Goal: Task Accomplishment & Management: Use online tool/utility

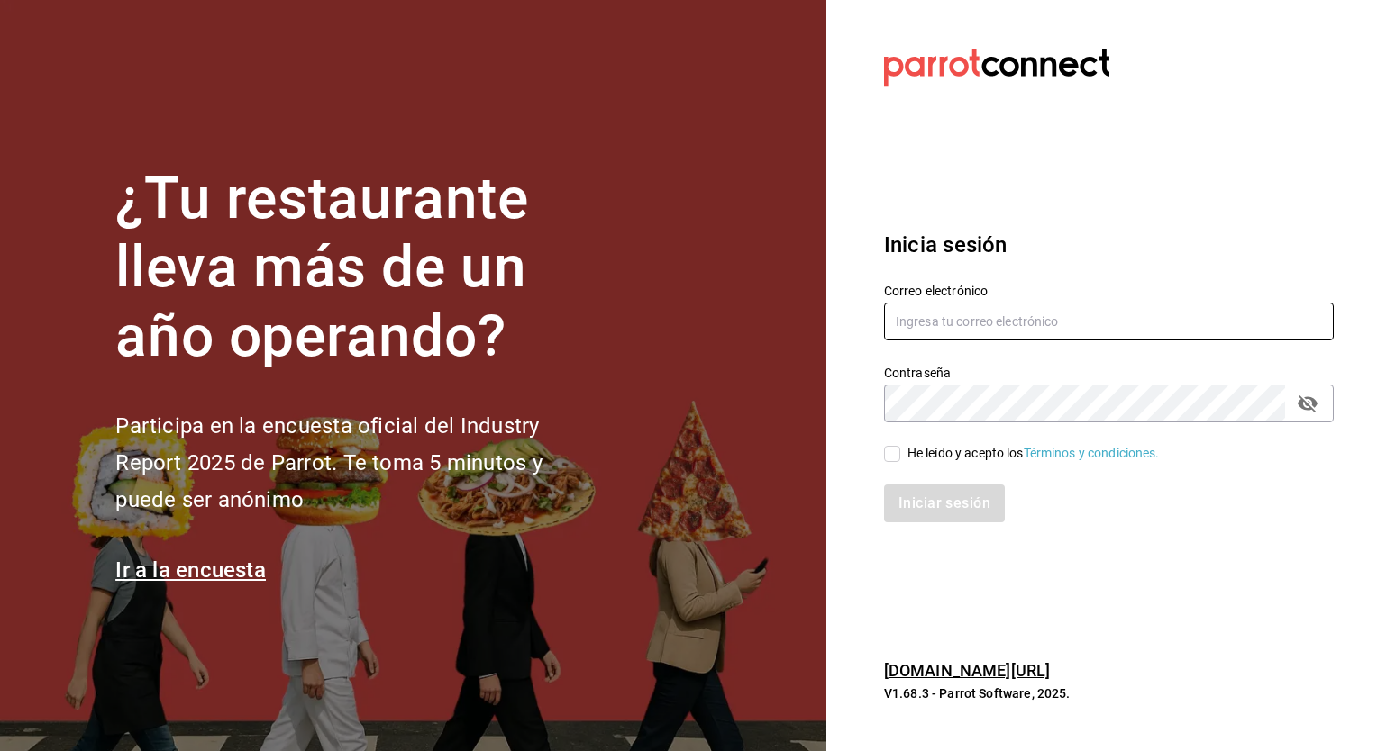
click at [995, 332] on input "text" at bounding box center [1109, 322] width 450 height 38
paste input "botica@grupocosteno.com"
type input "botica@grupocosteno.com"
click at [902, 456] on span "He leído y acepto los Términos y condiciones." at bounding box center [1030, 453] width 260 height 19
click at [900, 456] on input "He leído y acepto los Términos y condiciones." at bounding box center [892, 454] width 16 height 16
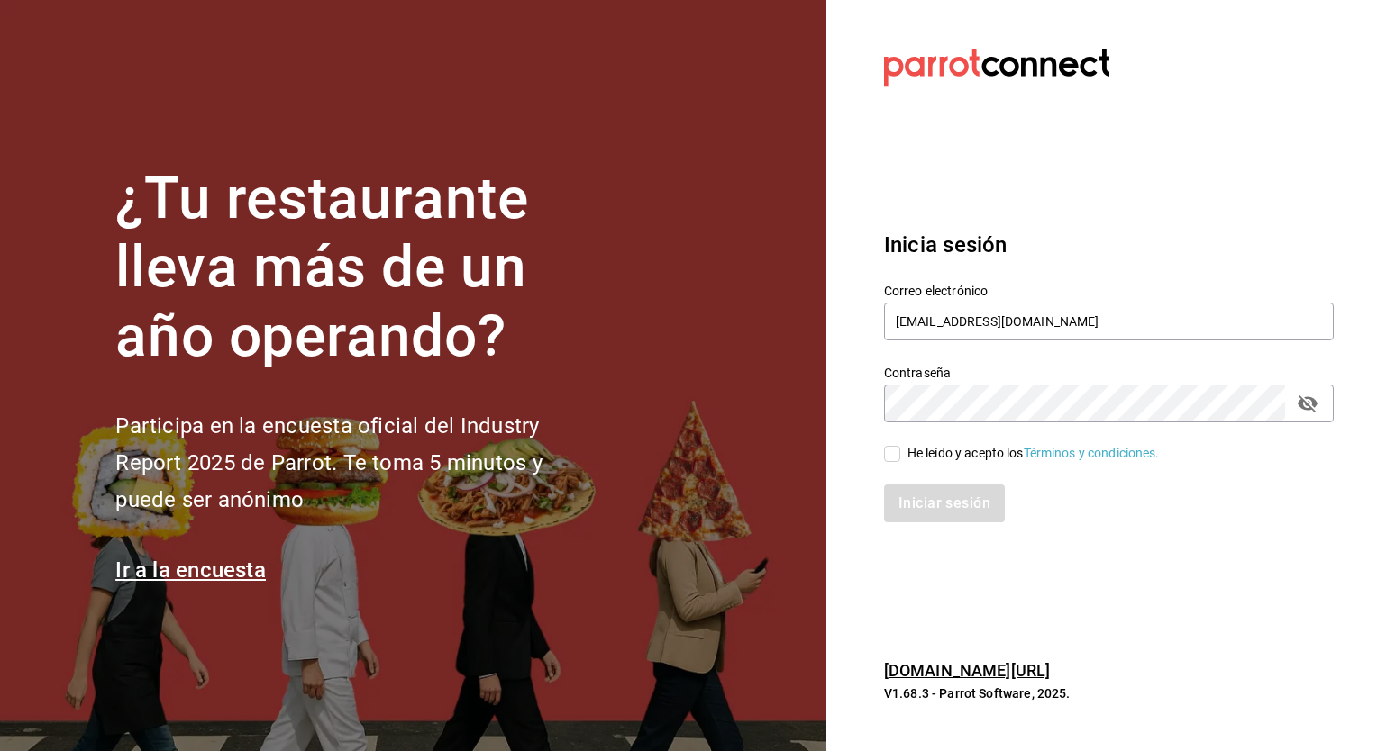
checkbox input "true"
click at [939, 498] on button "Iniciar sesión" at bounding box center [945, 504] width 123 height 38
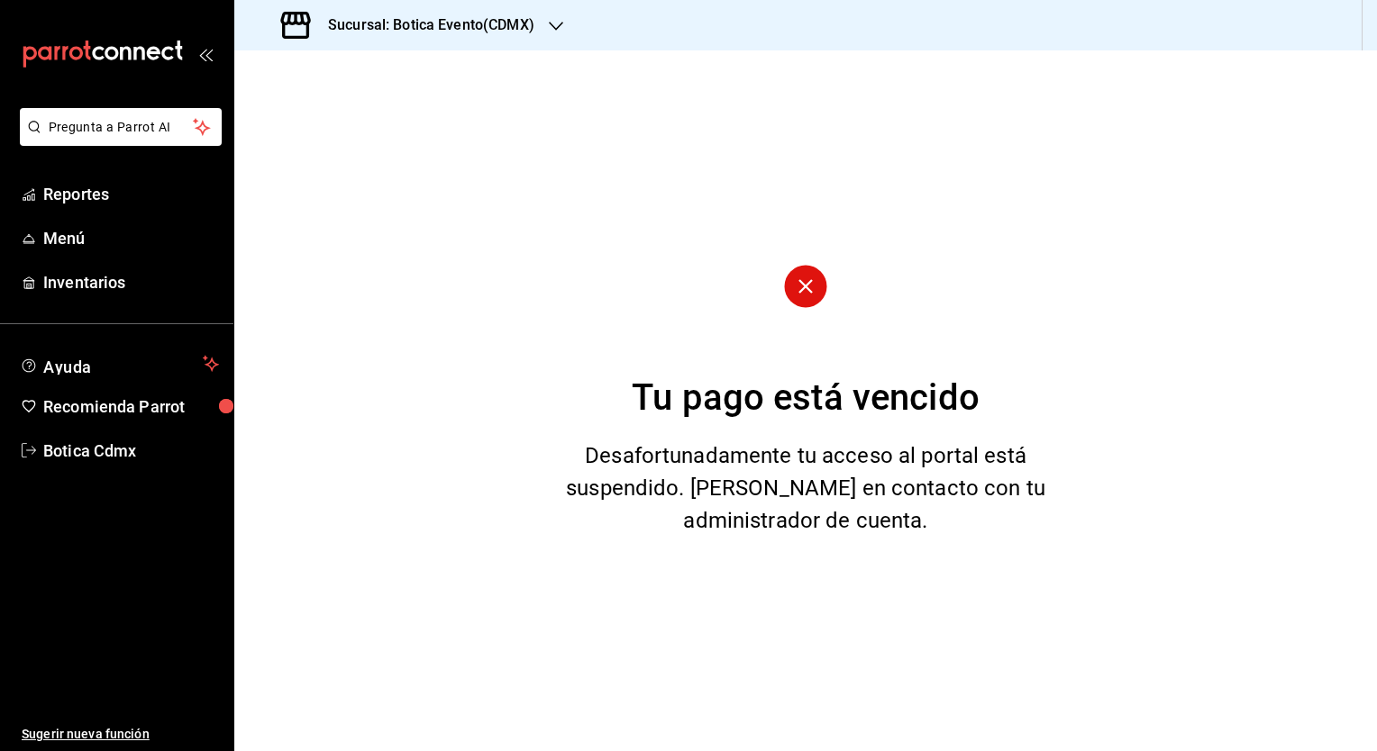
click at [487, 38] on div "Sucursal: Botica Evento(CDMX)" at bounding box center [410, 25] width 322 height 50
click at [349, 109] on div "Botica (CDMX)" at bounding box center [369, 118] width 241 height 19
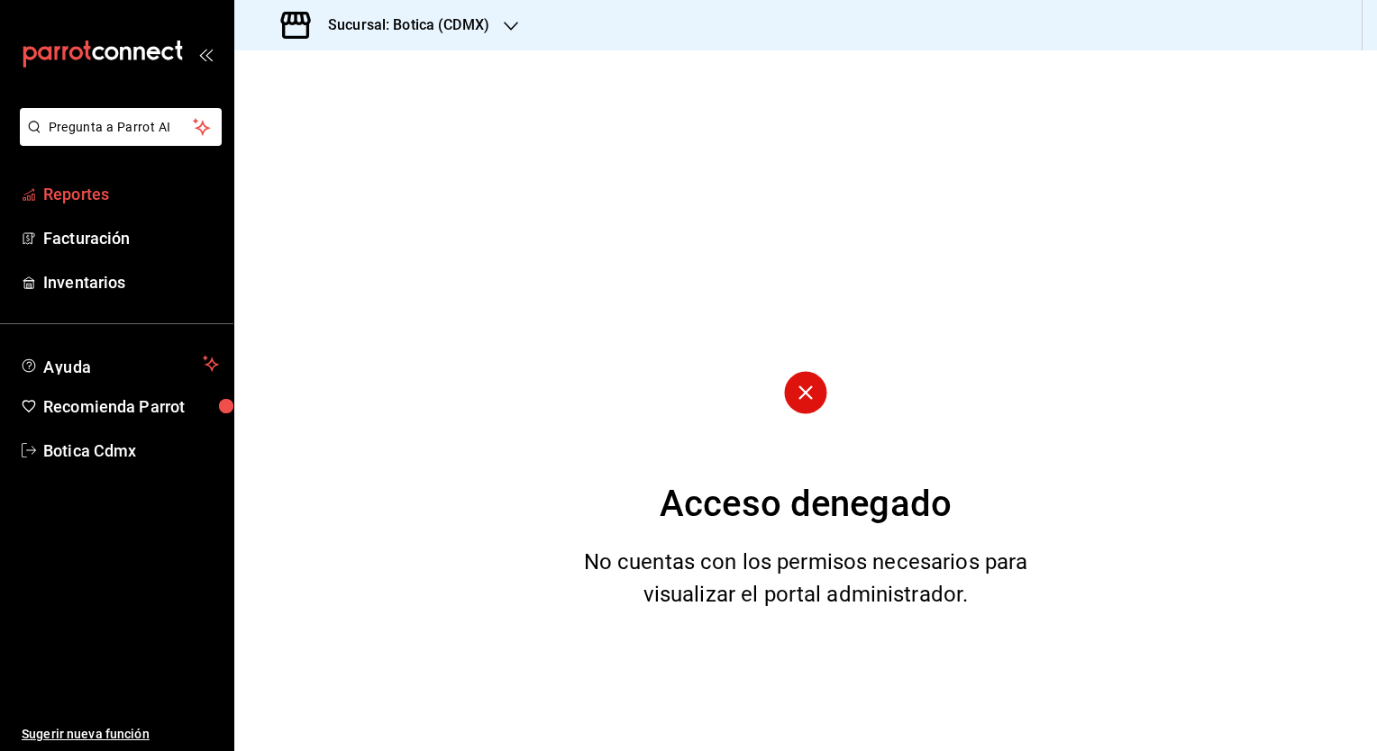
click at [67, 195] on span "Reportes" at bounding box center [131, 194] width 176 height 24
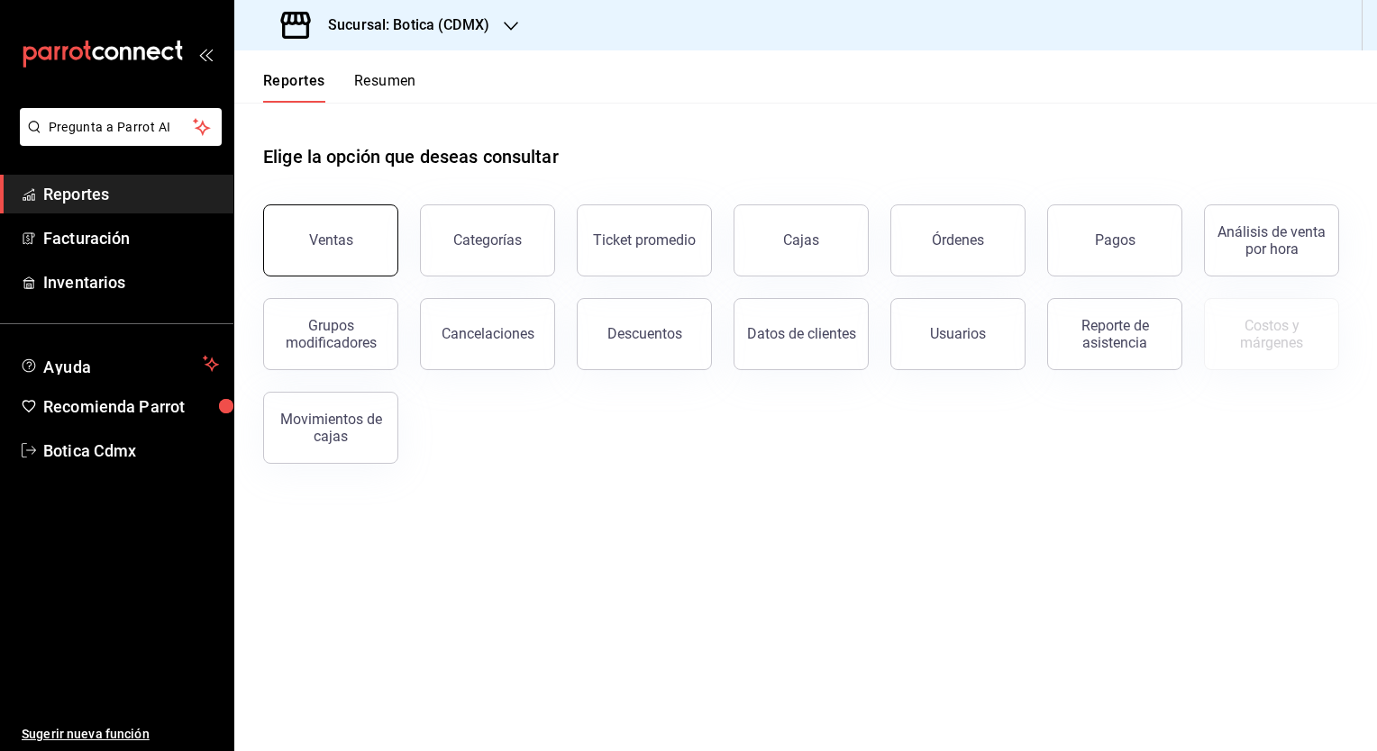
click at [330, 232] on button "Ventas" at bounding box center [330, 241] width 135 height 72
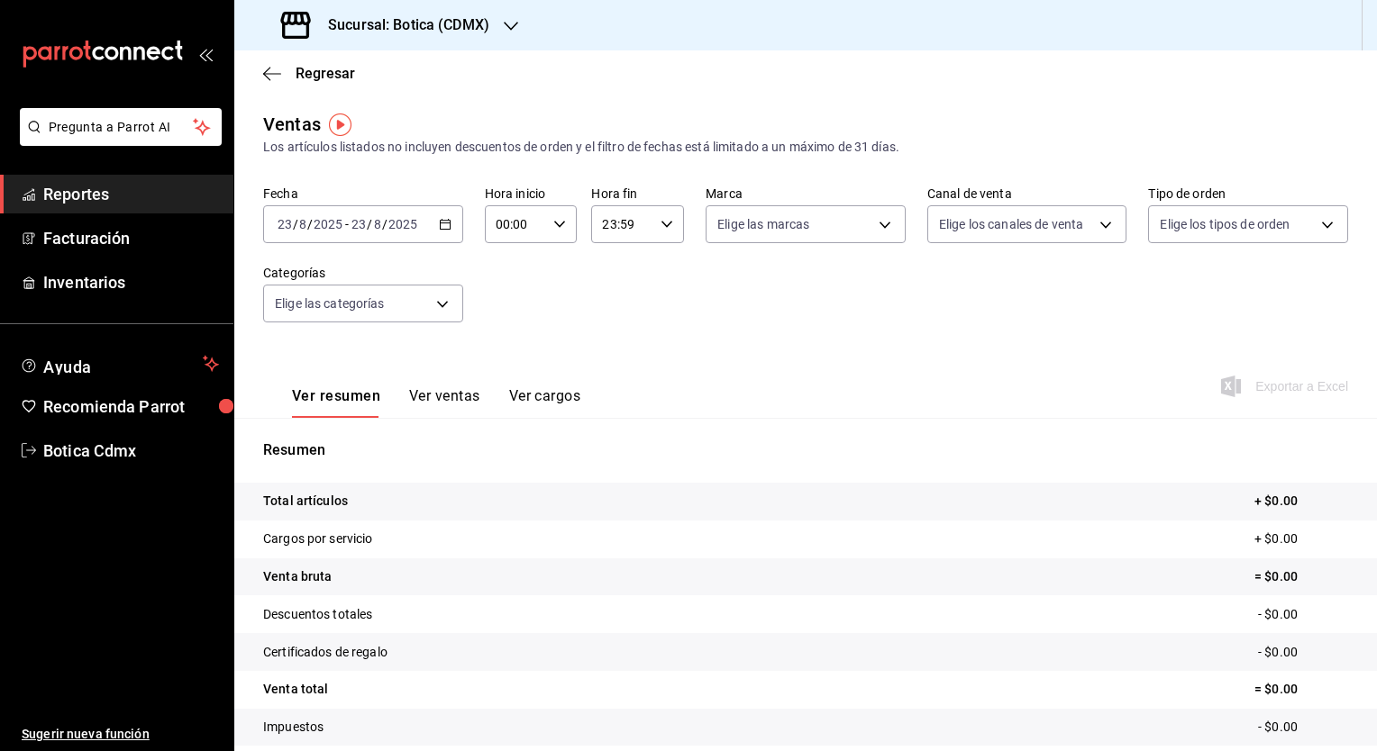
click at [440, 225] on icon "button" at bounding box center [445, 224] width 13 height 13
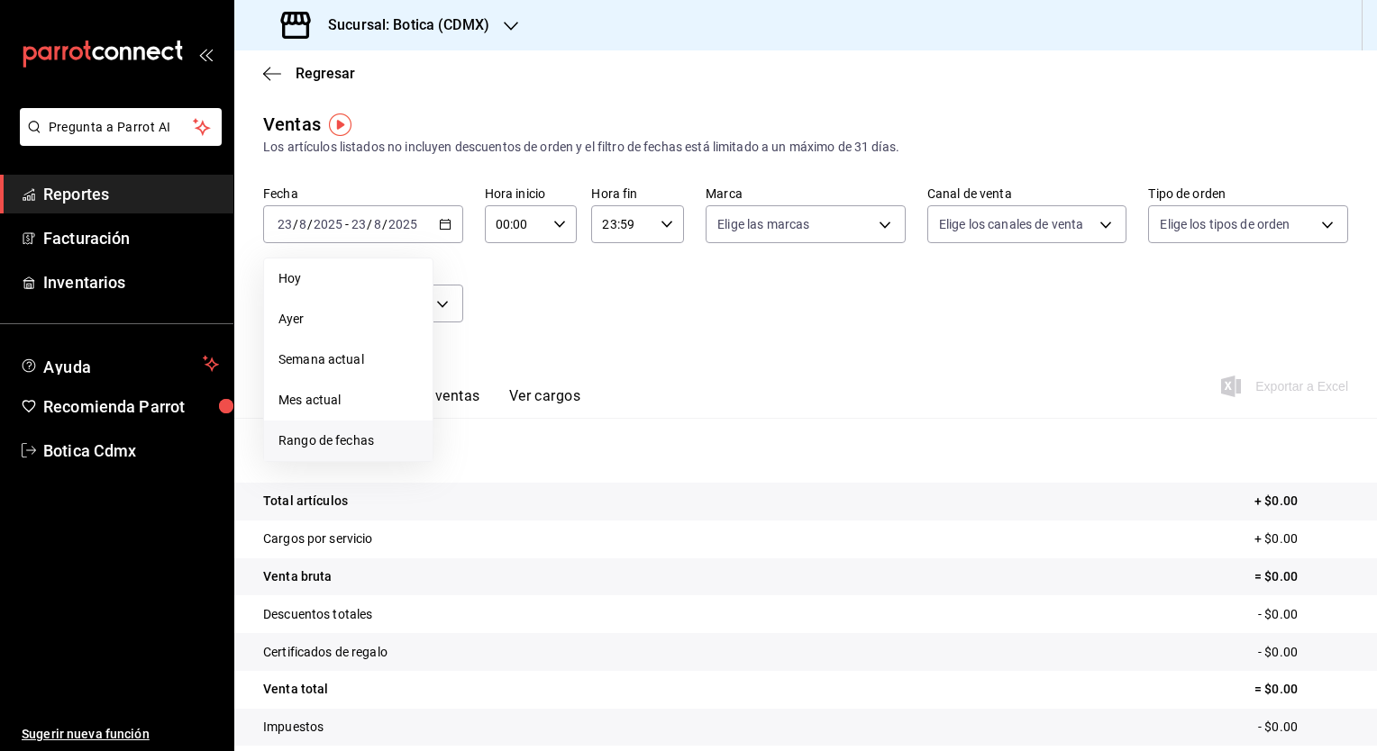
click at [357, 446] on span "Rango de fechas" at bounding box center [348, 441] width 140 height 19
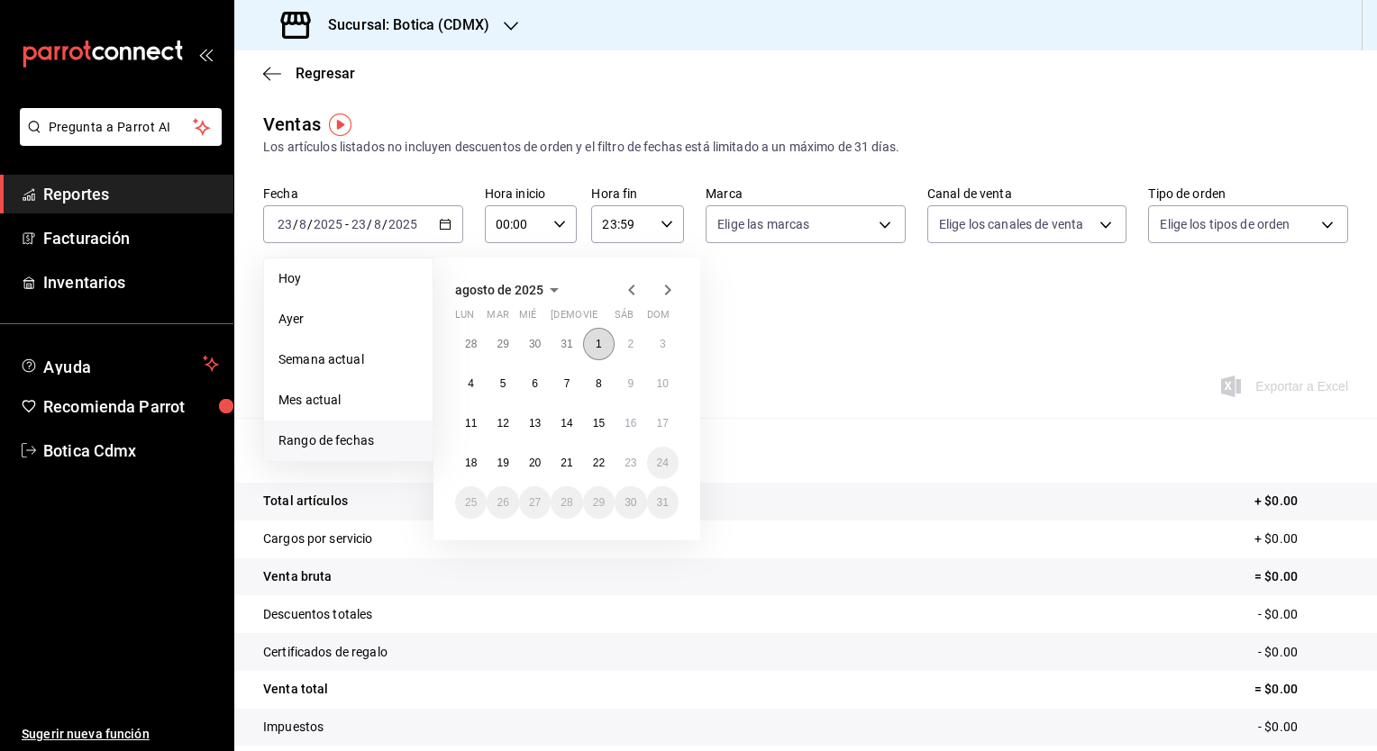
click at [590, 344] on button "1" at bounding box center [599, 344] width 32 height 32
click at [598, 457] on abbr "22" at bounding box center [599, 463] width 12 height 13
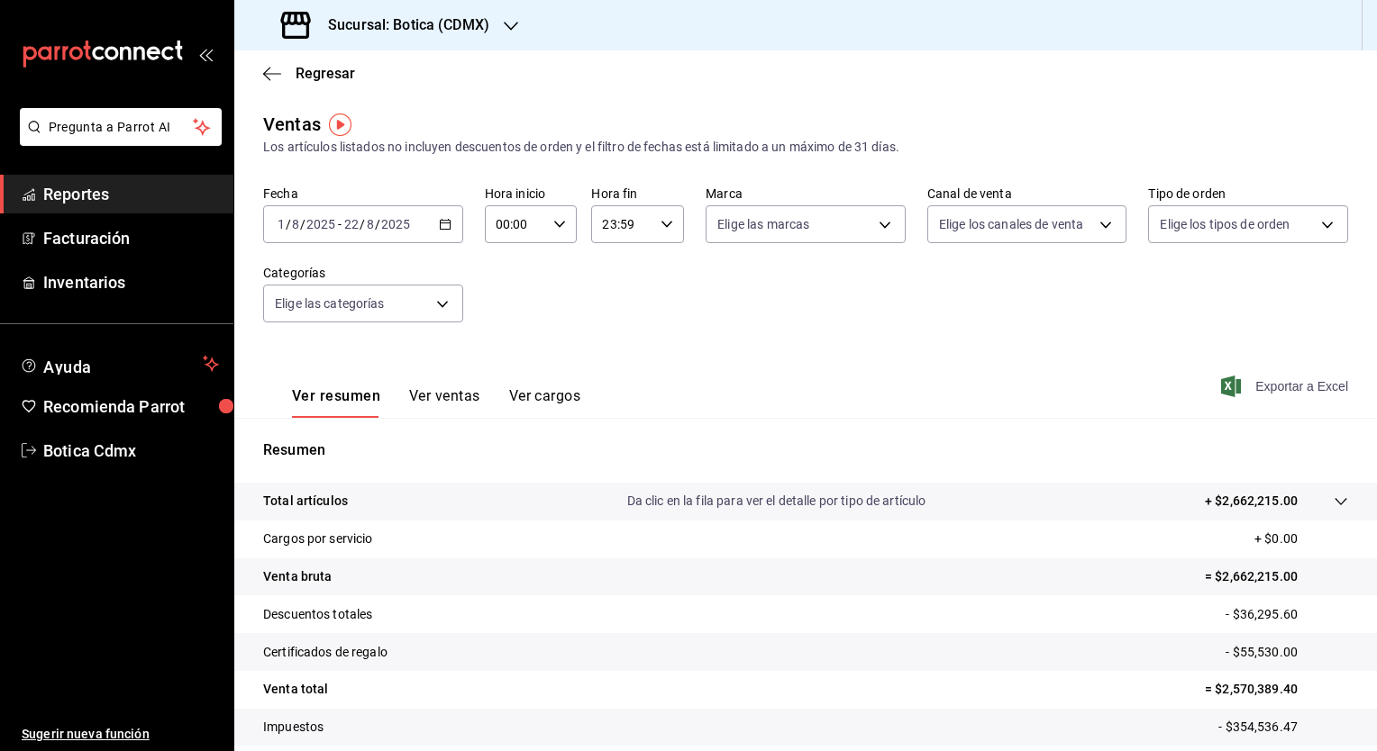
click at [1289, 380] on span "Exportar a Excel" at bounding box center [1286, 387] width 123 height 22
click at [74, 196] on span "Reportes" at bounding box center [131, 194] width 176 height 24
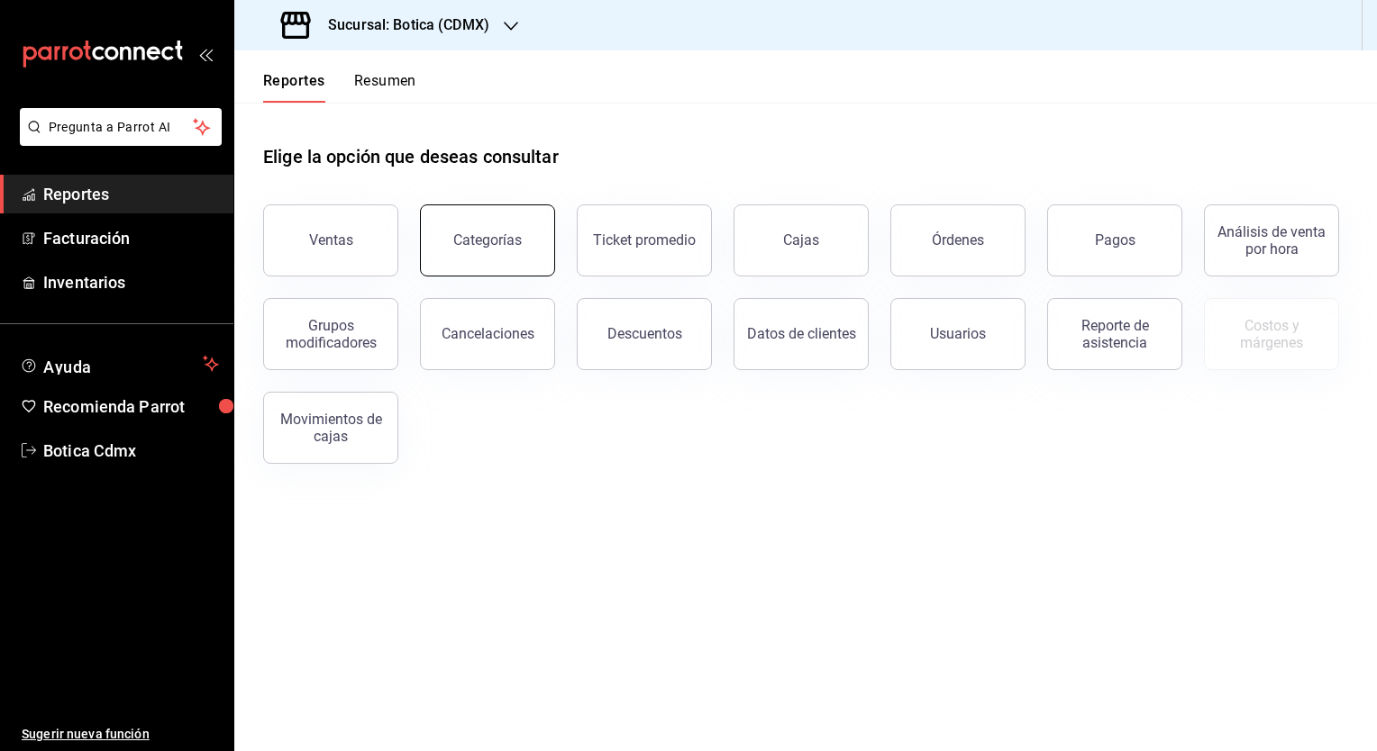
click at [487, 261] on button "Categorías" at bounding box center [487, 241] width 135 height 72
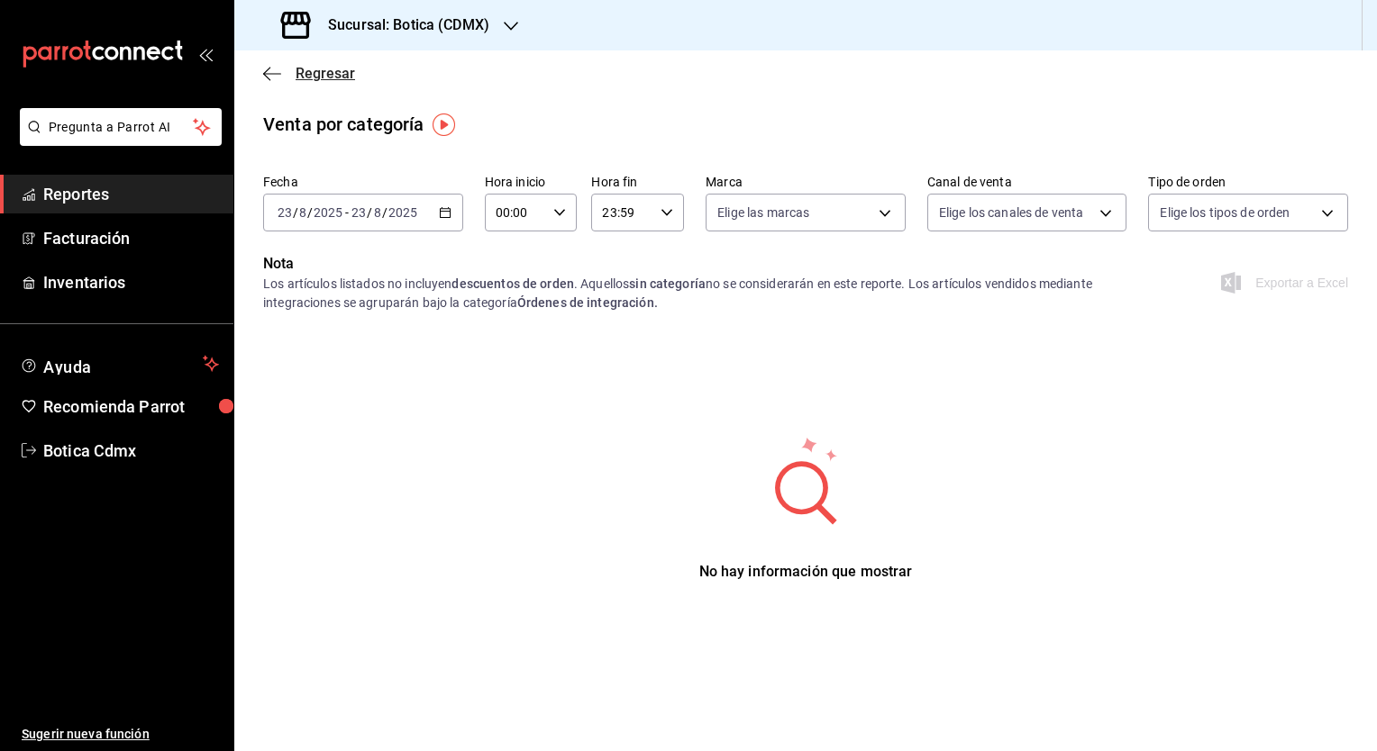
click at [273, 75] on icon "button" at bounding box center [272, 74] width 18 height 16
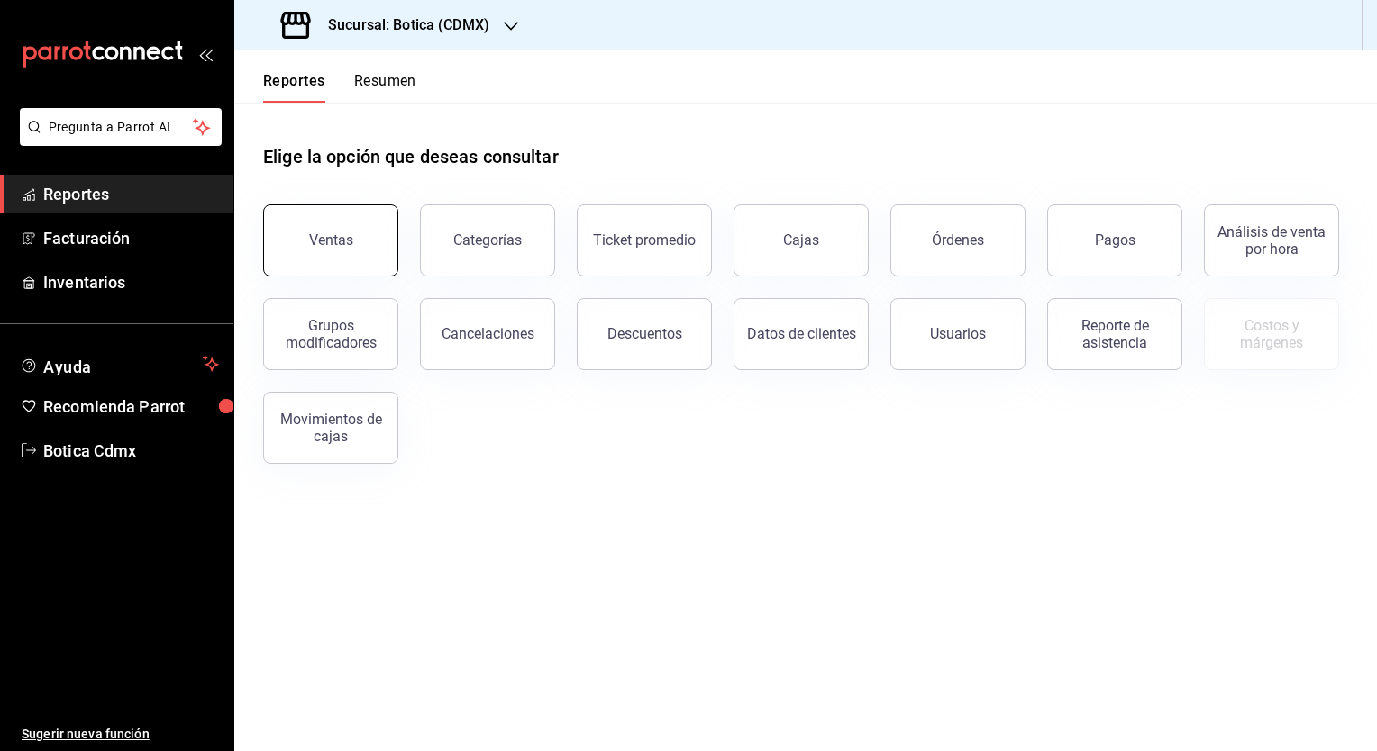
click at [335, 254] on button "Ventas" at bounding box center [330, 241] width 135 height 72
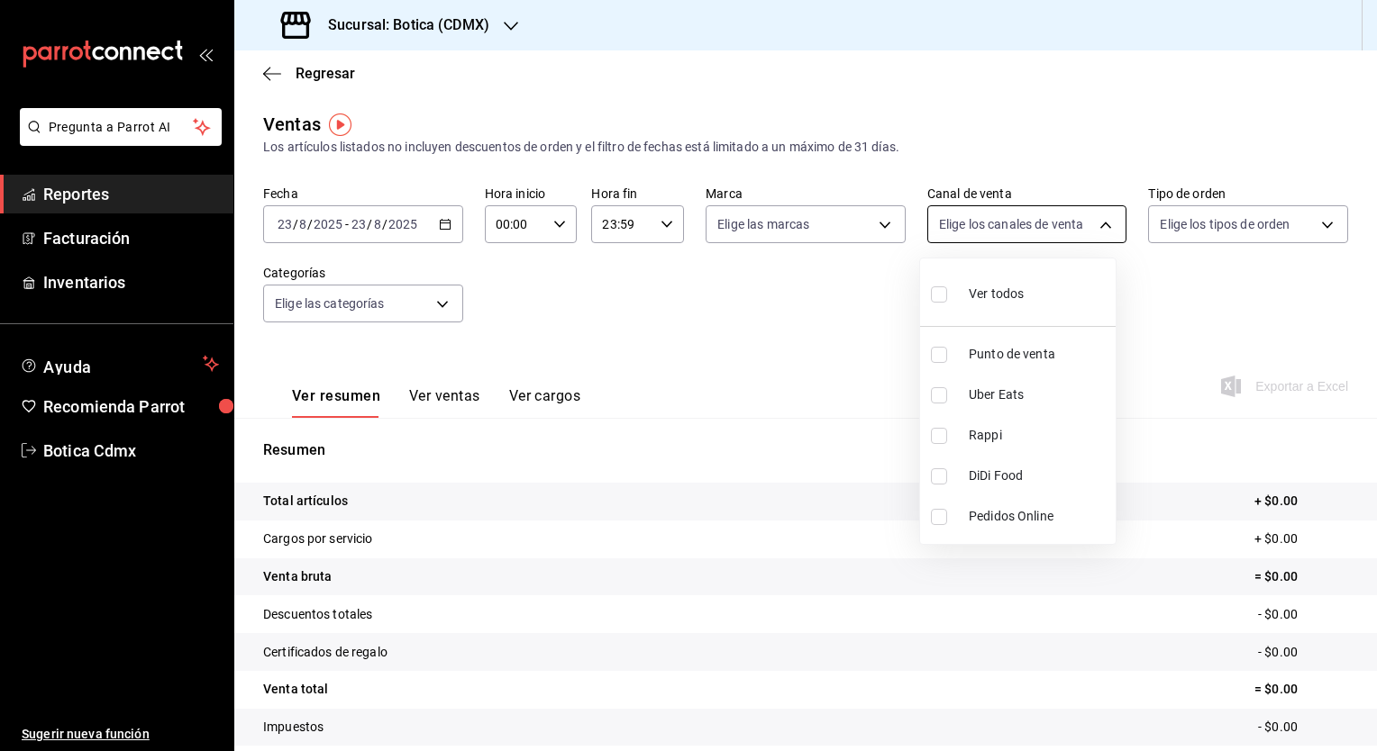
click at [1107, 232] on body "Pregunta a Parrot AI Reportes Facturación Inventarios Ayuda Recomienda Parrot B…" at bounding box center [688, 375] width 1377 height 751
click at [1107, 232] on div at bounding box center [688, 375] width 1377 height 751
